Goal: Task Accomplishment & Management: Complete application form

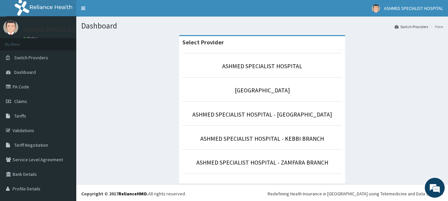
click at [284, 77] on li "ASHMED SPECIALIST HOSPITAL" at bounding box center [263, 65] width 160 height 25
click at [281, 73] on li "ASHMED SPECIALIST HOSPITAL" at bounding box center [263, 65] width 160 height 25
click at [269, 67] on link "ASHMED SPECIALIST HOSPITAL" at bounding box center [262, 66] width 80 height 8
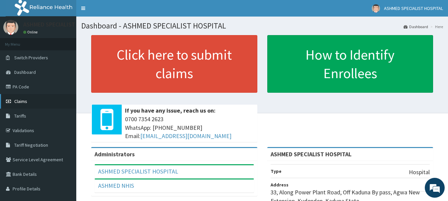
click at [19, 99] on span "Claims" at bounding box center [20, 102] width 13 height 6
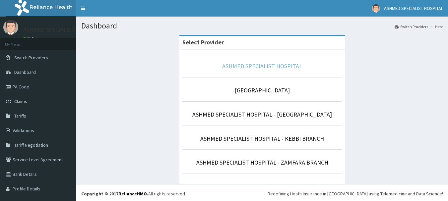
click at [242, 68] on link "ASHMED SPECIALIST HOSPITAL" at bounding box center [262, 66] width 80 height 8
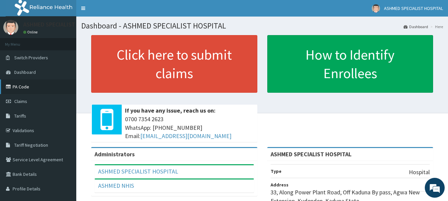
click at [19, 84] on link "PA Code" at bounding box center [38, 87] width 76 height 15
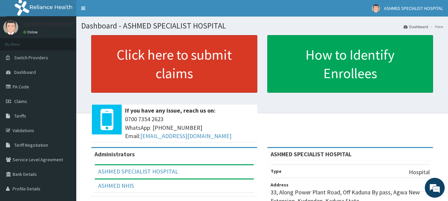
click at [183, 74] on link "Click here to submit claims" at bounding box center [174, 64] width 166 height 58
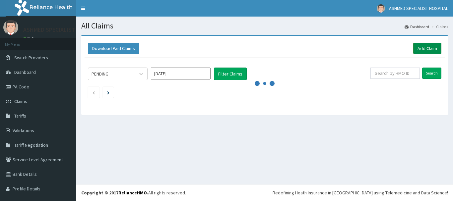
click at [420, 47] on link "Add Claim" at bounding box center [427, 48] width 28 height 11
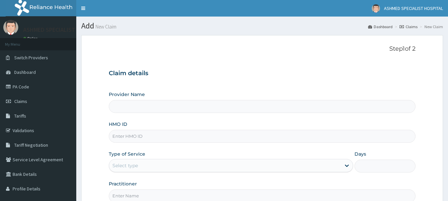
type input "ASHMED SPECIALIST HOSPITAL"
click at [133, 135] on input "HMO ID" at bounding box center [262, 136] width 307 height 13
paste input "ifm/10168/a"
type input "ifm/10168/a"
click at [125, 165] on div "Select type" at bounding box center [125, 166] width 26 height 7
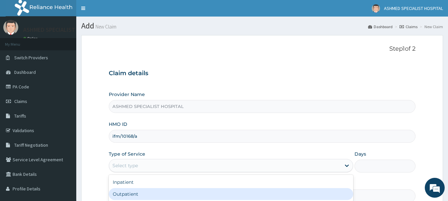
click at [117, 193] on div "Outpatient" at bounding box center [231, 194] width 245 height 12
type input "1"
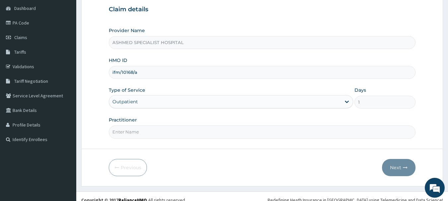
scroll to position [71, 0]
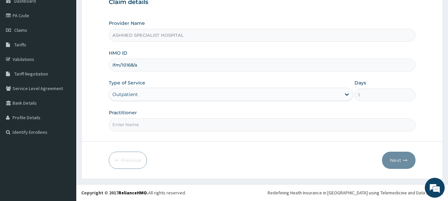
click at [124, 126] on input "Practitioner" at bounding box center [262, 124] width 307 height 13
type input "DR. THOMPSON ODESA"
click at [395, 159] on button "Next" at bounding box center [399, 160] width 34 height 17
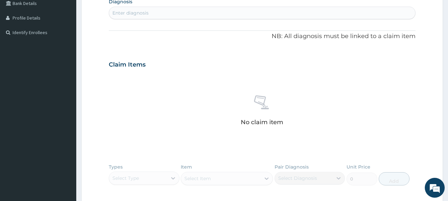
scroll to position [275, 0]
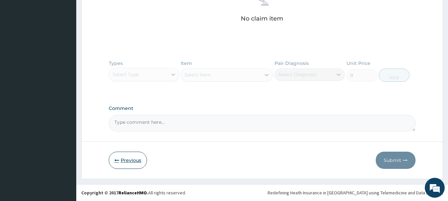
click at [125, 161] on button "Previous" at bounding box center [128, 160] width 38 height 17
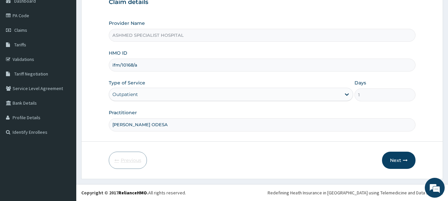
scroll to position [71, 0]
click at [182, 86] on div "Type of Service Outpatient" at bounding box center [231, 91] width 245 height 22
click at [176, 96] on div "Outpatient" at bounding box center [225, 94] width 232 height 11
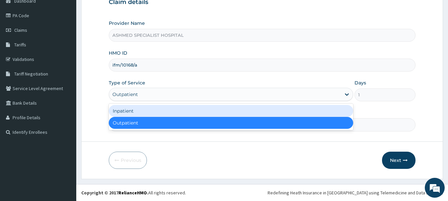
click at [141, 110] on div "Inpatient" at bounding box center [231, 111] width 245 height 12
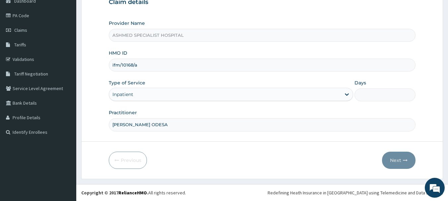
click at [378, 99] on input "Days" at bounding box center [385, 95] width 61 height 13
type input "4"
click at [394, 159] on button "Next" at bounding box center [399, 160] width 34 height 17
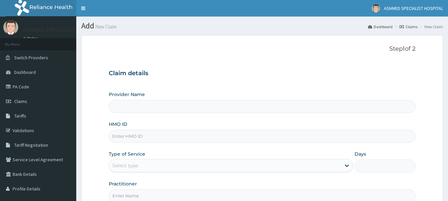
type input "ASHMED SPECIALIST HOSPITAL"
click at [19, 88] on link "PA Code" at bounding box center [38, 87] width 76 height 15
